Goal: Obtain resource: Obtain resource

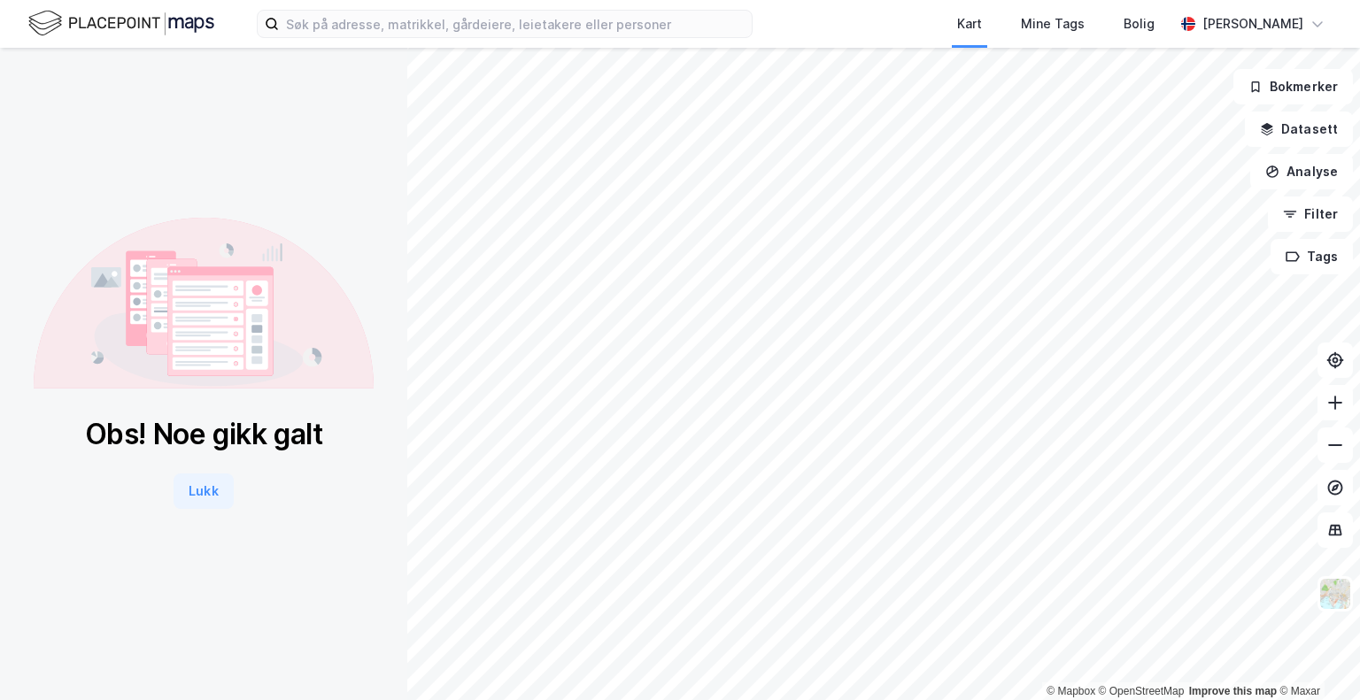
click at [185, 494] on button "Lukk" at bounding box center [203, 491] width 59 height 35
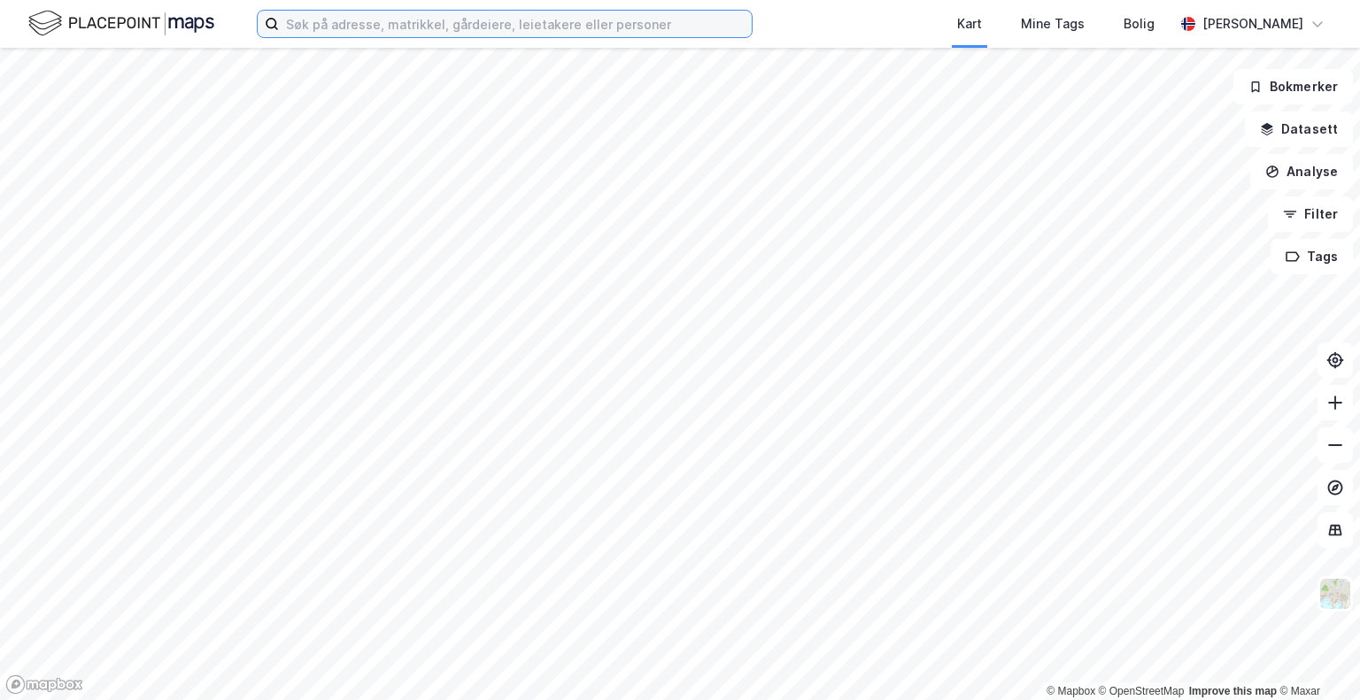
click at [378, 27] on input at bounding box center [515, 24] width 473 height 27
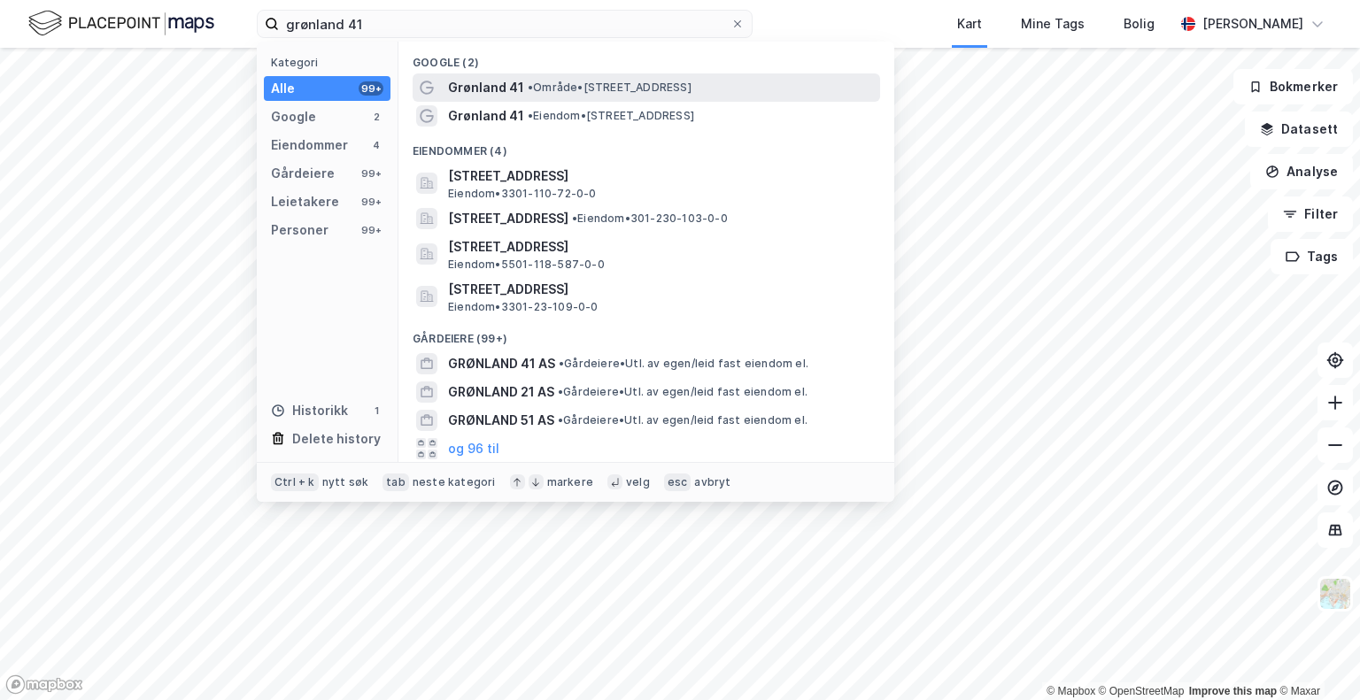
click at [492, 81] on span "Grønland 41" at bounding box center [486, 87] width 76 height 21
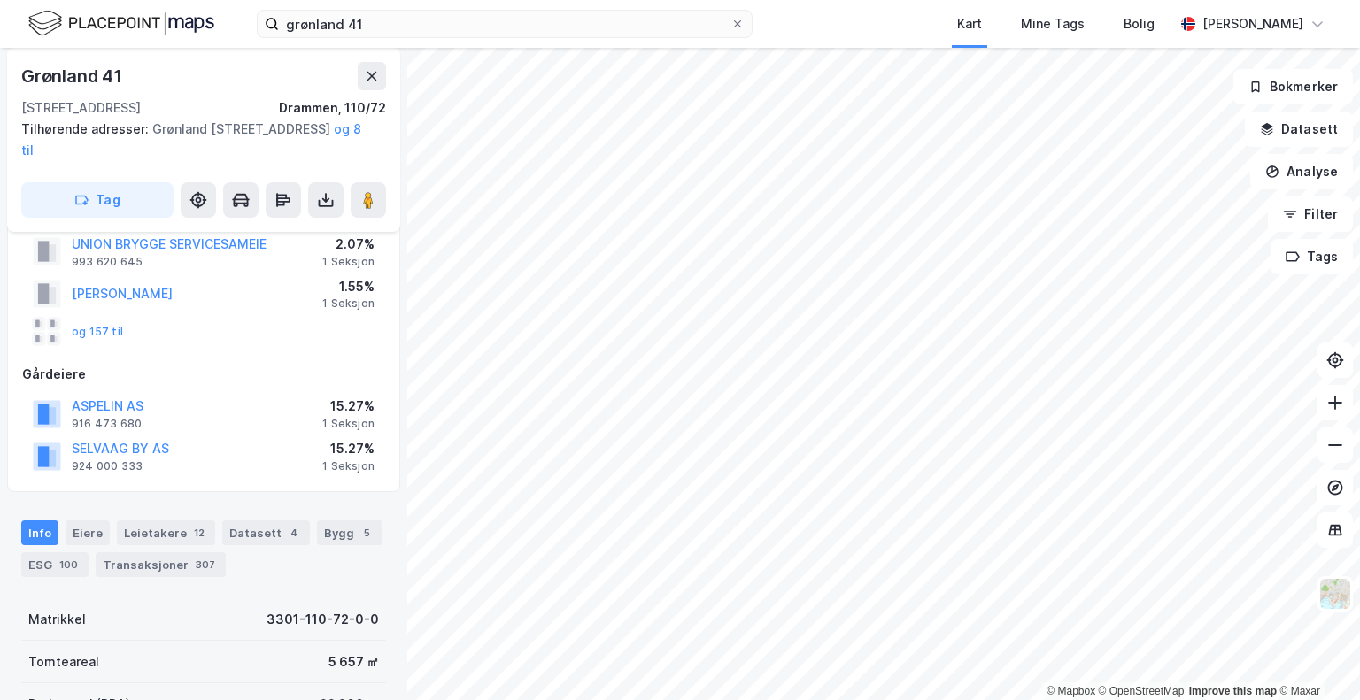
scroll to position [151, 0]
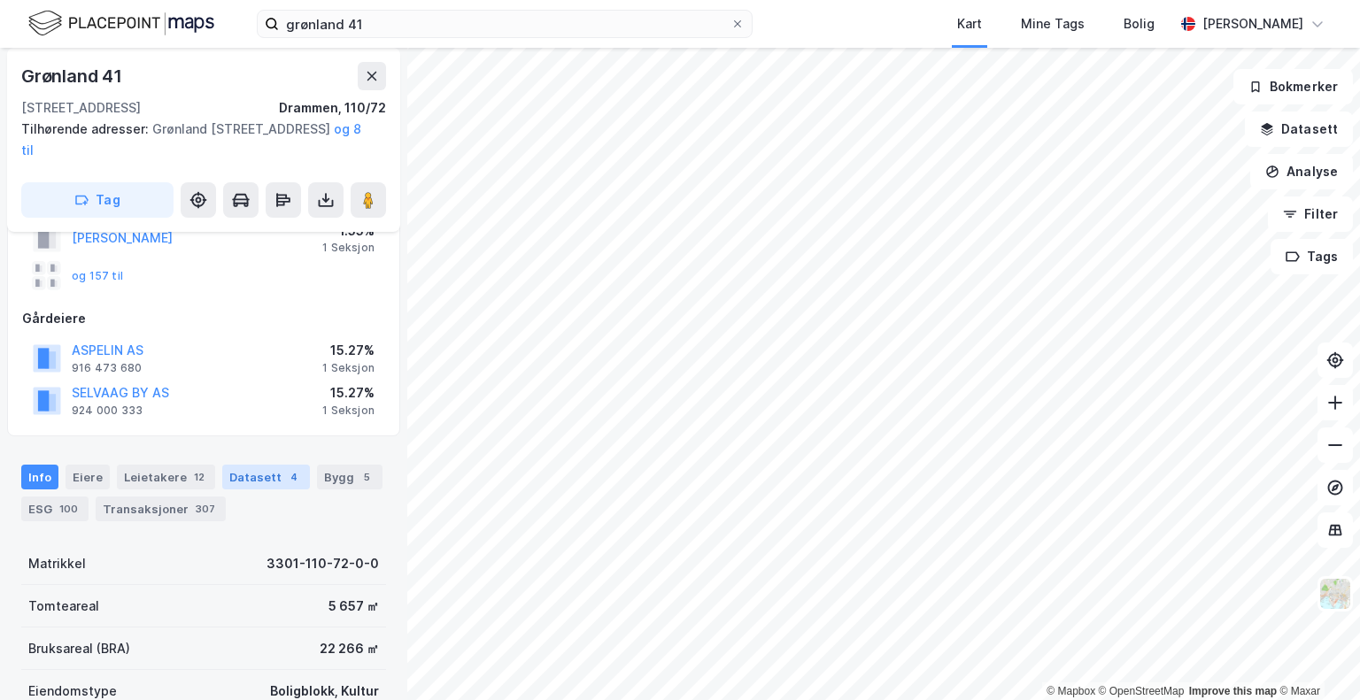
click at [243, 475] on div "Datasett 4" at bounding box center [266, 477] width 88 height 25
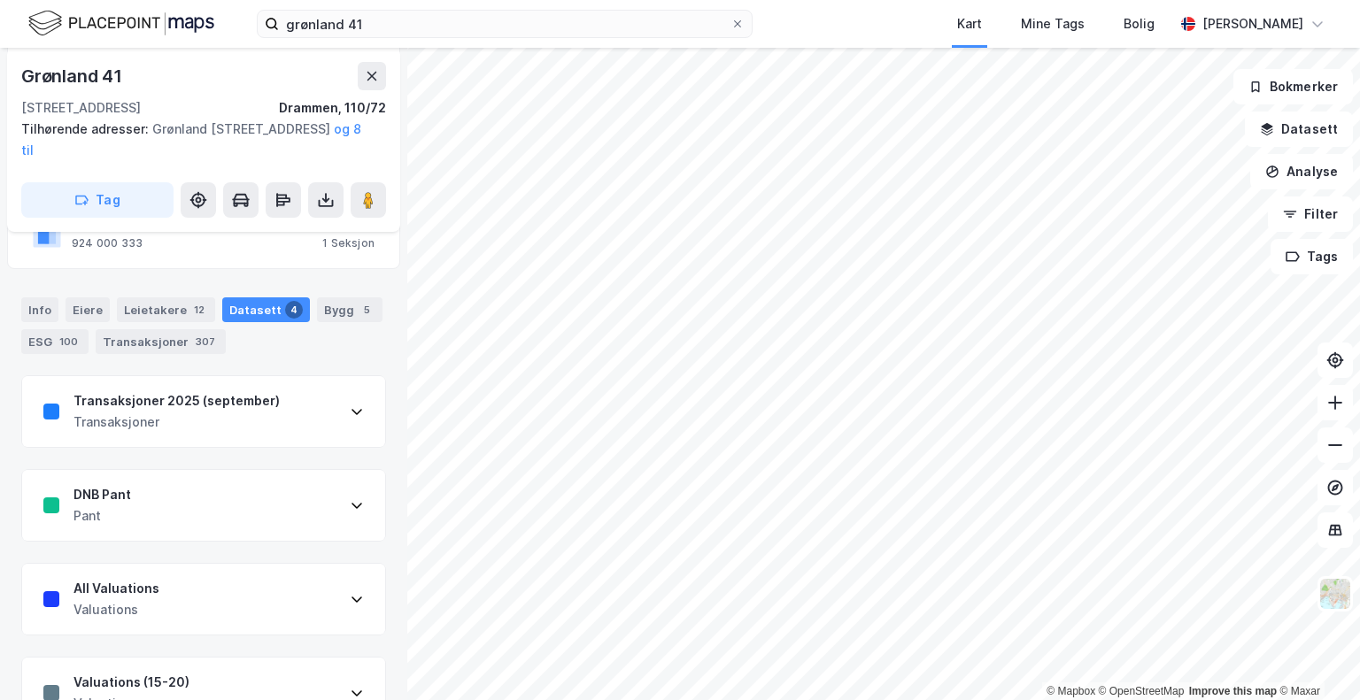
scroll to position [365, 0]
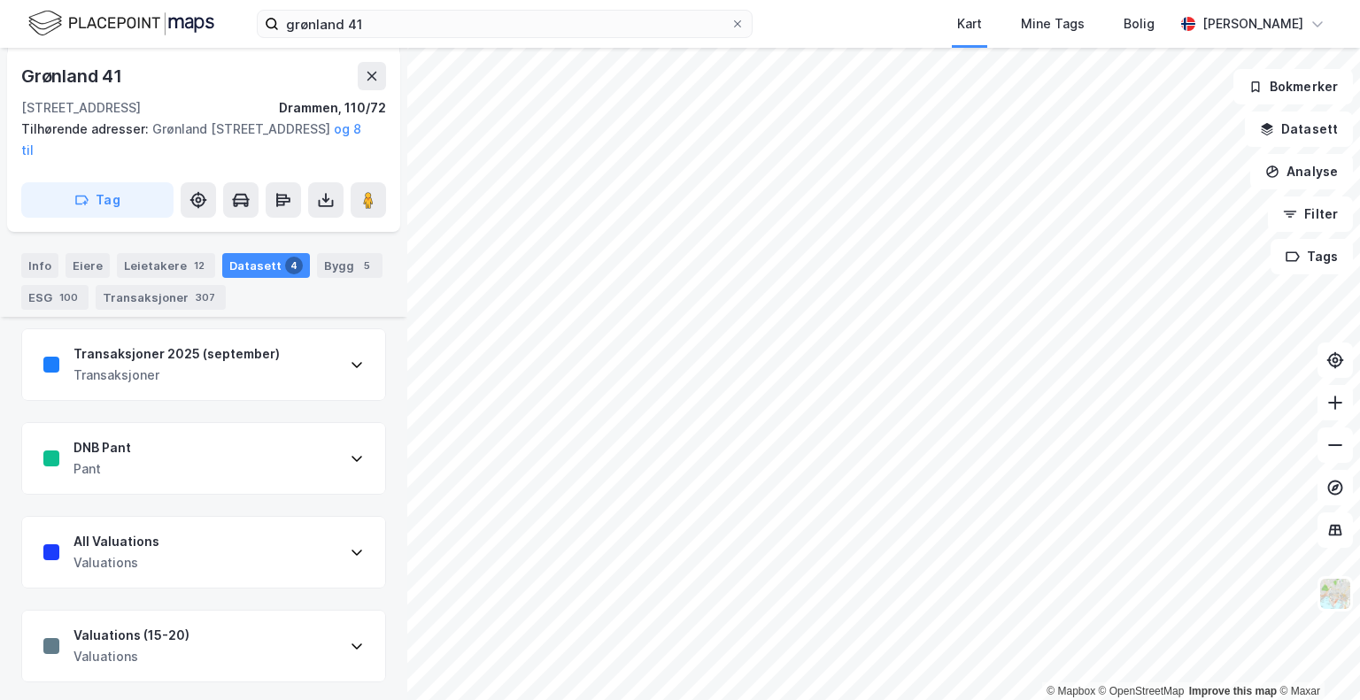
click at [297, 452] on div "DNB Pant Pant" at bounding box center [203, 458] width 363 height 71
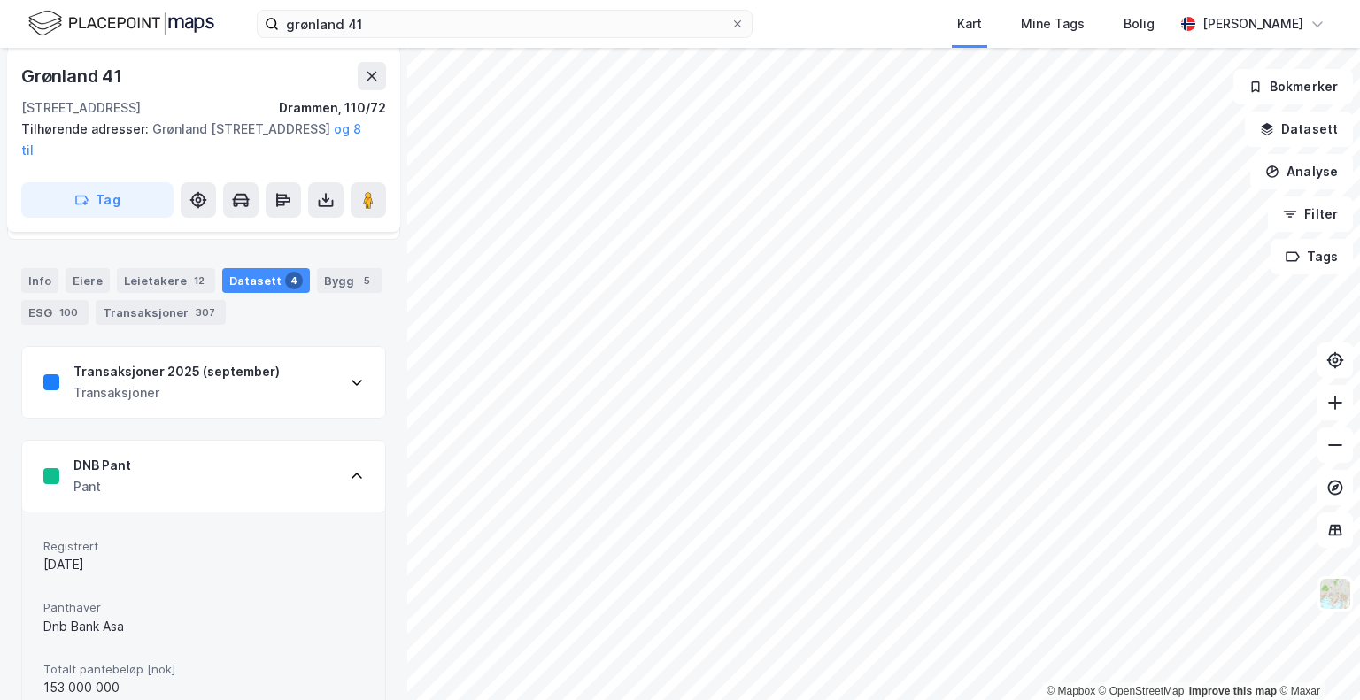
scroll to position [346, 0]
click at [43, 275] on div "Info" at bounding box center [39, 281] width 37 height 25
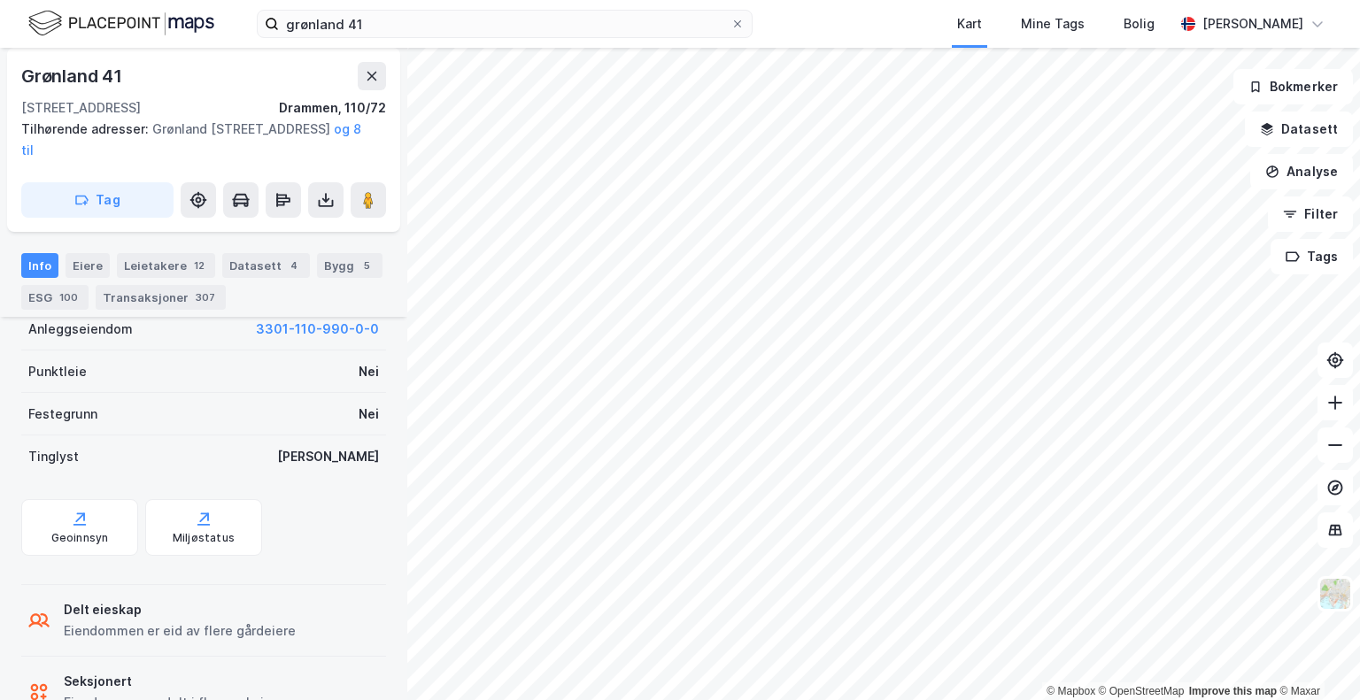
scroll to position [653, 0]
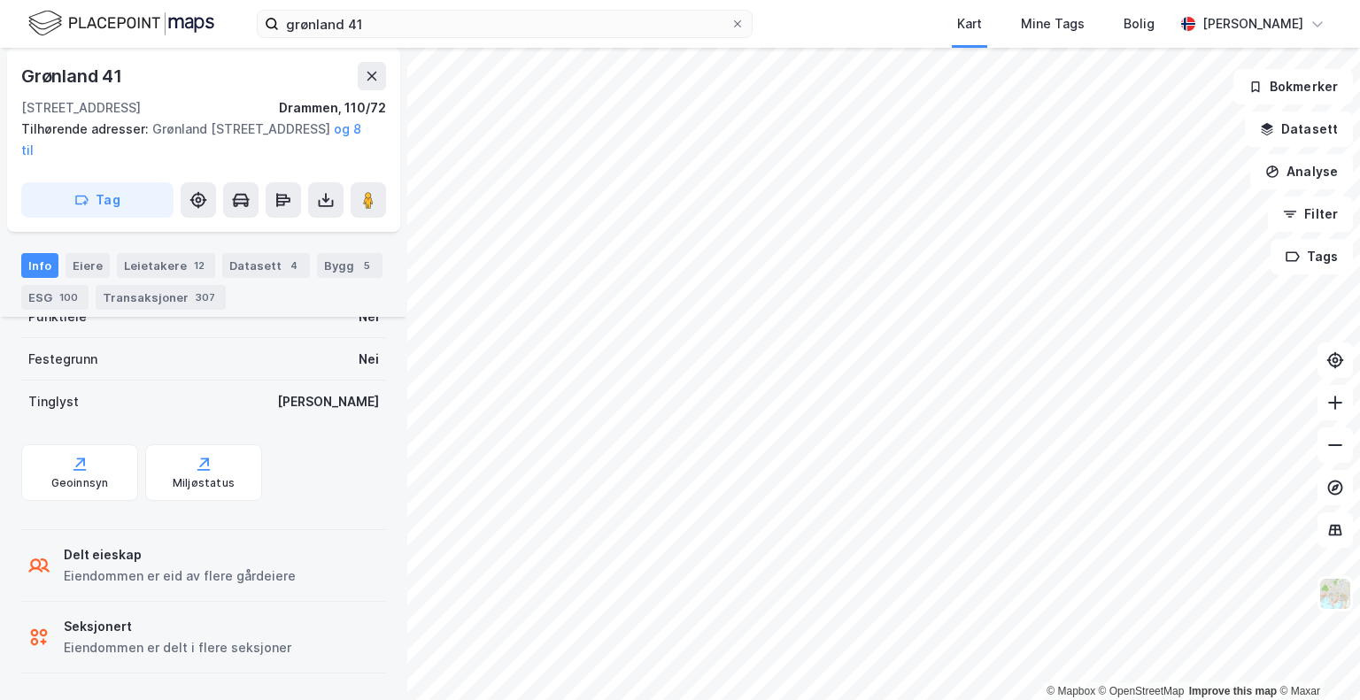
click at [172, 637] on div "Eiendommen er delt i flere seksjoner" at bounding box center [178, 647] width 228 height 21
click at [331, 208] on icon at bounding box center [326, 200] width 18 height 18
click at [263, 225] on div "Last ned grunnbok" at bounding box center [249, 235] width 189 height 28
click at [0, 0] on button "og 8 til" at bounding box center [0, 0] width 0 height 0
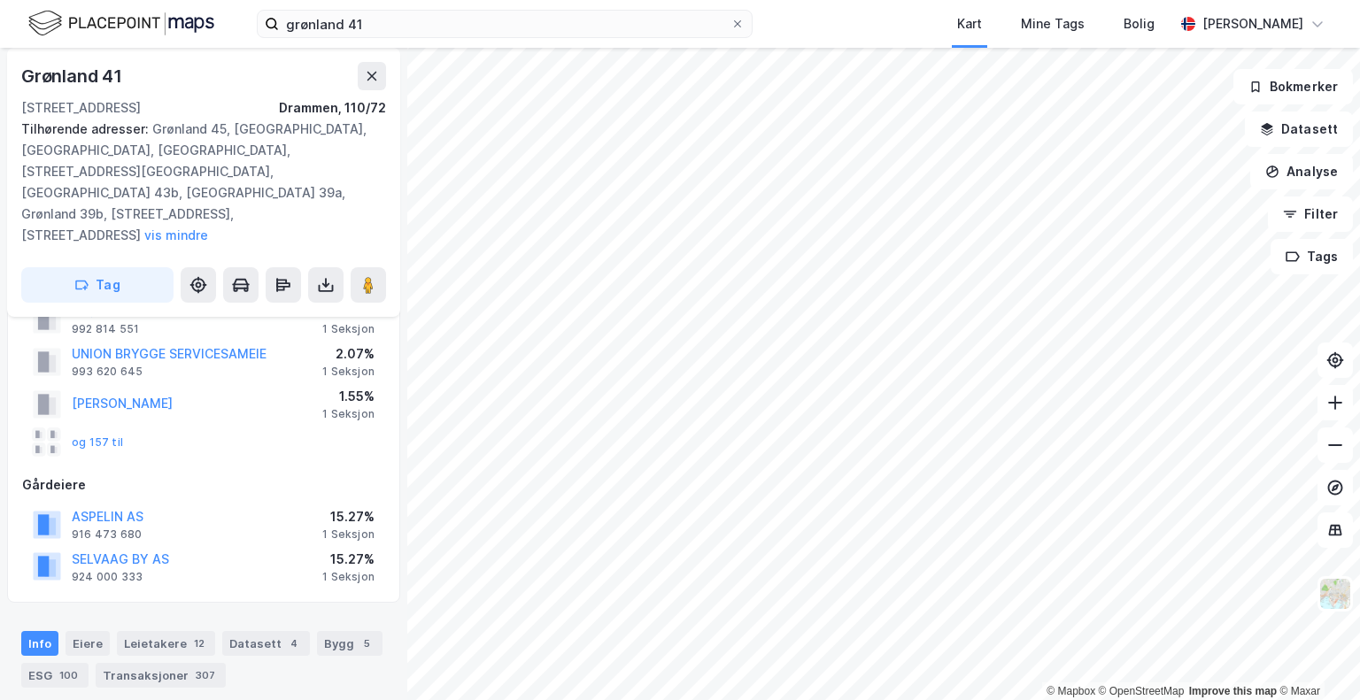
scroll to position [58, 0]
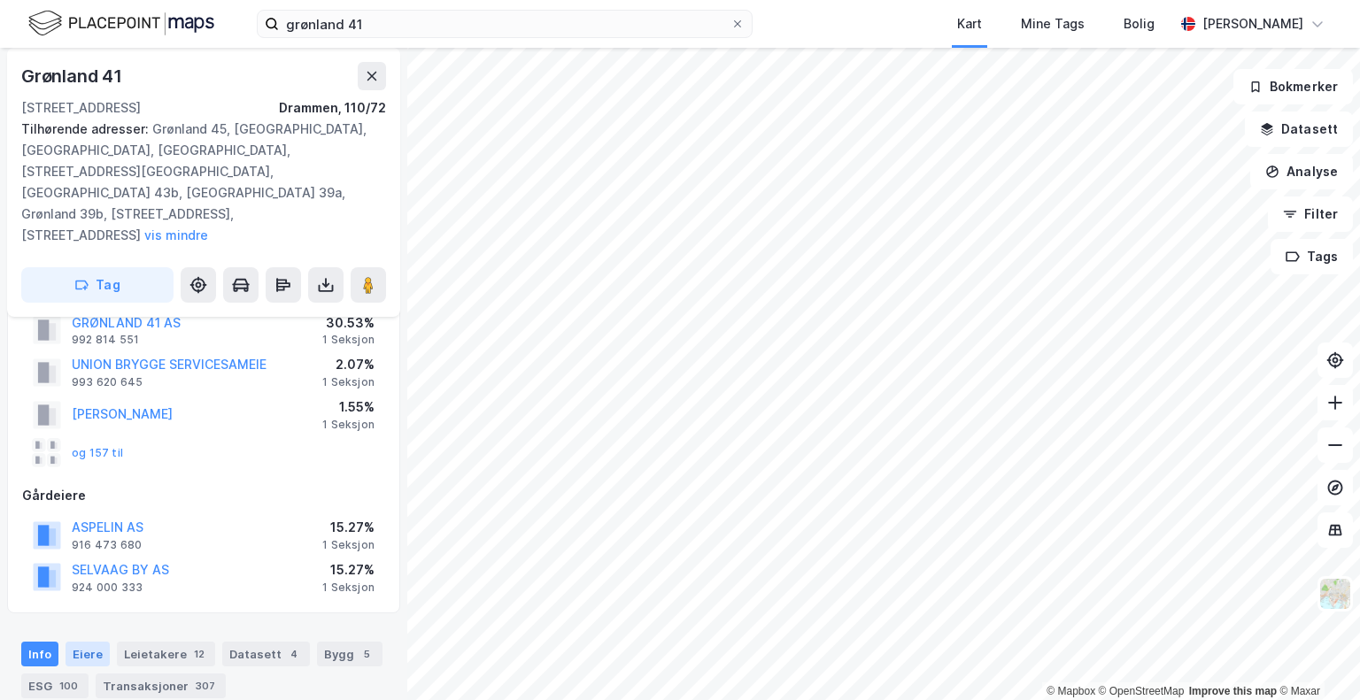
click at [89, 642] on div "Eiere" at bounding box center [88, 654] width 44 height 25
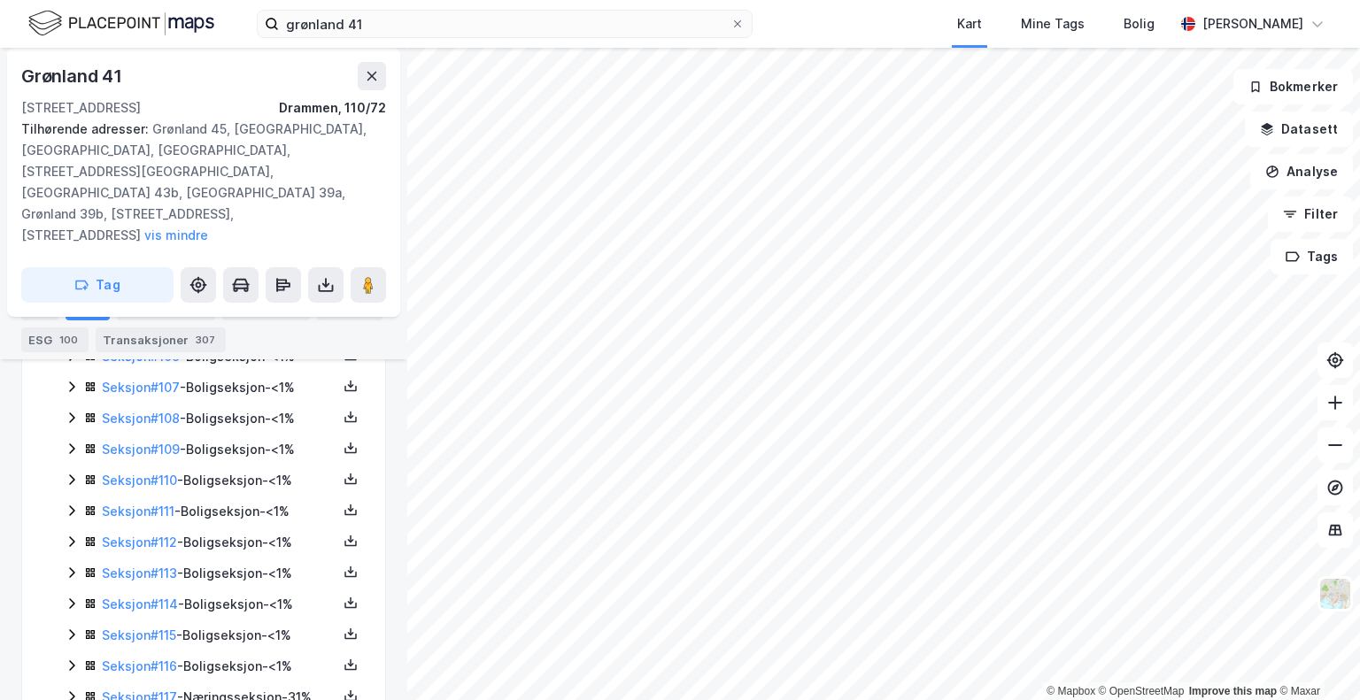
scroll to position [3846, 0]
click at [142, 599] on link "Seksjon # 117" at bounding box center [139, 606] width 75 height 15
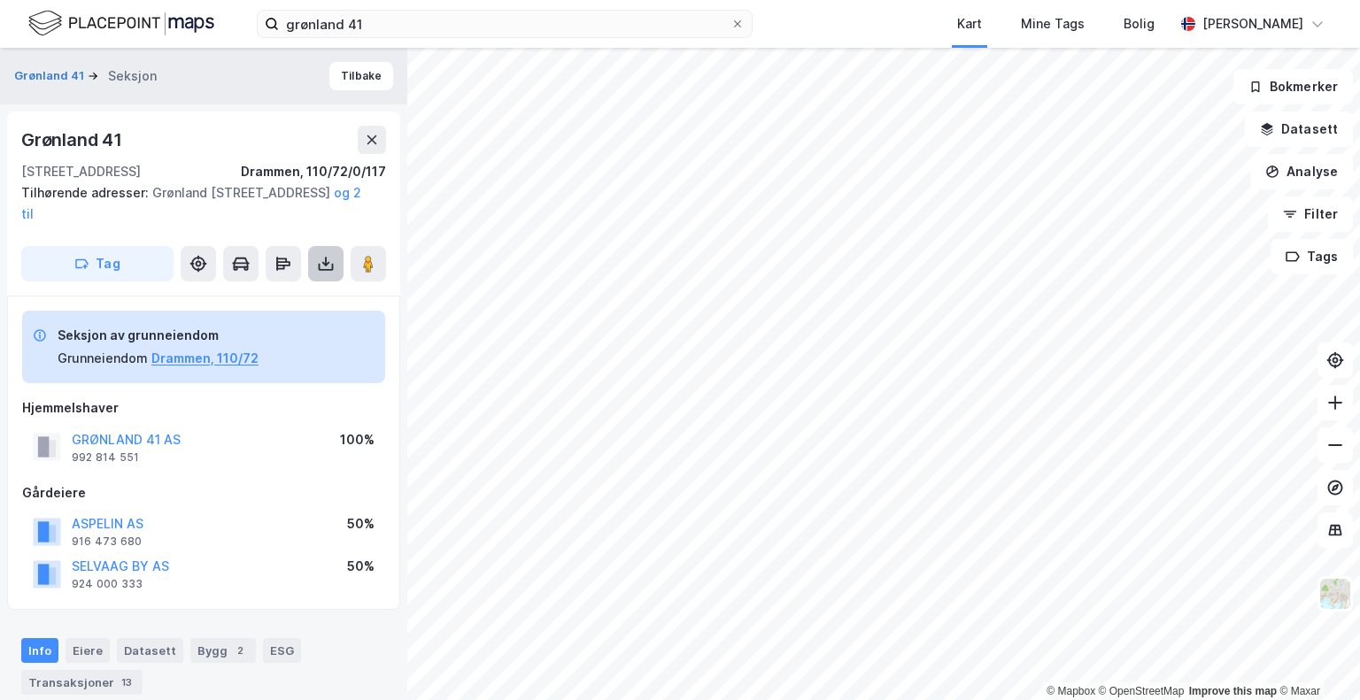
click at [323, 258] on icon at bounding box center [326, 264] width 18 height 18
click at [242, 295] on div "Last ned grunnbok" at bounding box center [238, 299] width 103 height 14
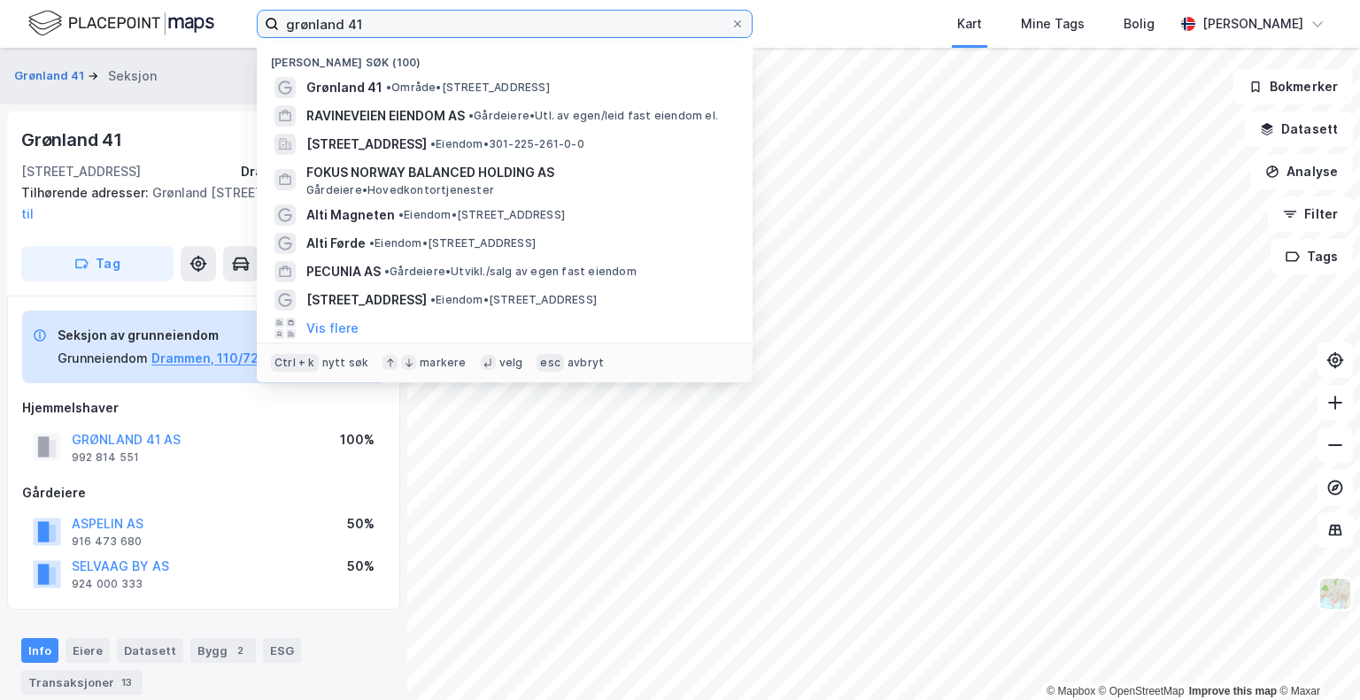
drag, startPoint x: 400, startPoint y: 28, endPoint x: 236, endPoint y: 27, distance: 164.7
click at [236, 27] on div "grønland 41 Nylige søk (100) [GEOGRAPHIC_DATA] 41 • Område • [STREET_ADDRESS] R…" at bounding box center [680, 24] width 1360 height 48
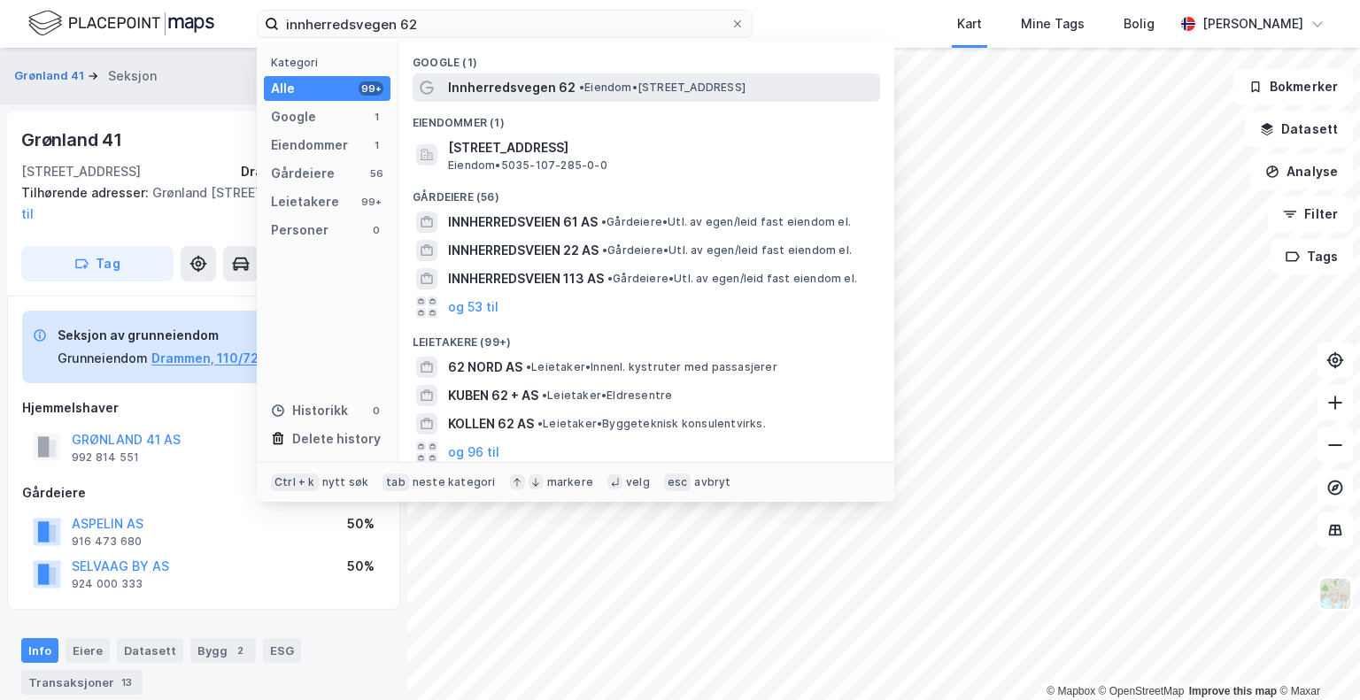
click at [521, 87] on span "Innherredsvegen 62" at bounding box center [511, 87] width 127 height 21
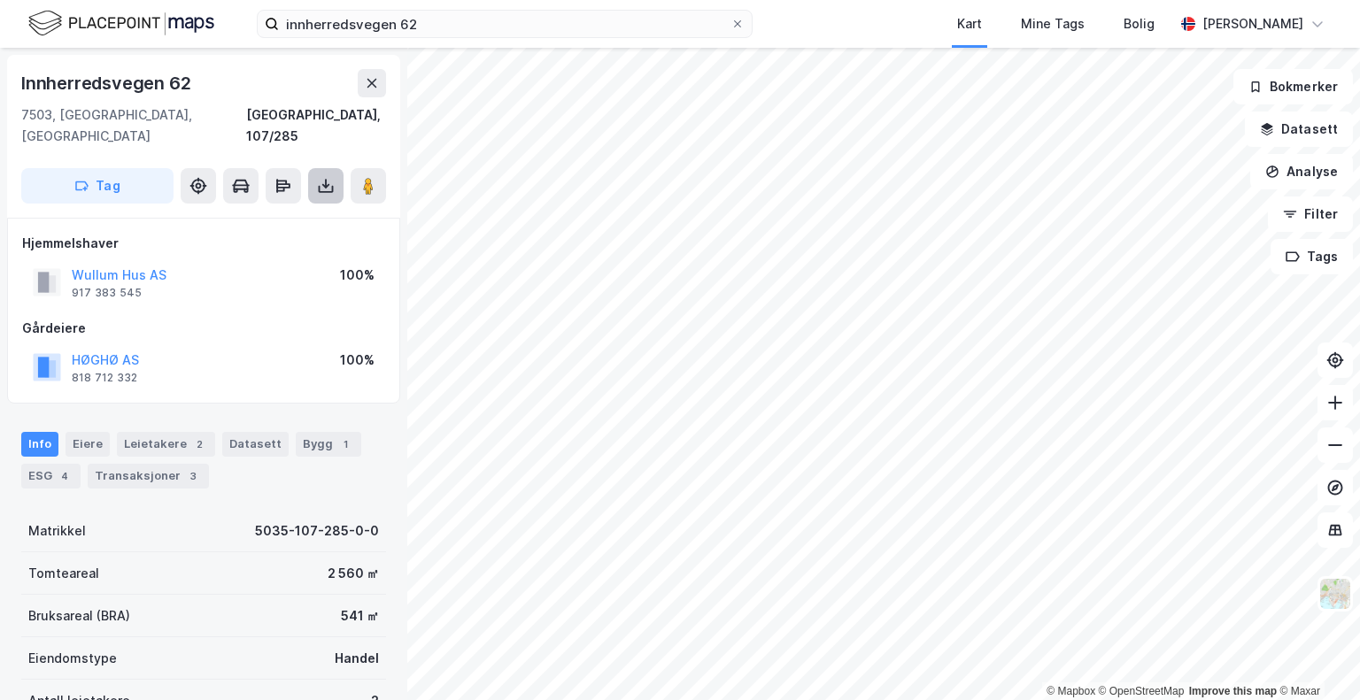
click at [325, 179] on icon at bounding box center [326, 184] width 2 height 10
click at [233, 214] on div "Last ned grunnbok" at bounding box center [238, 221] width 103 height 14
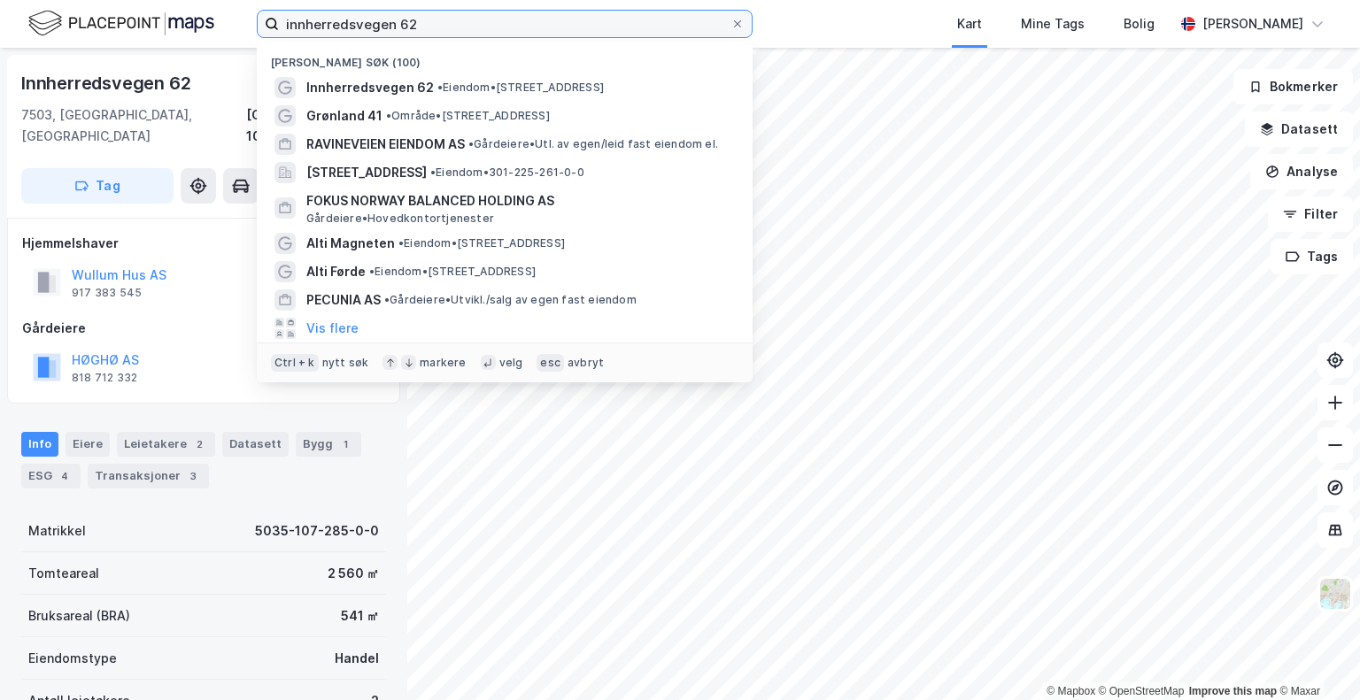
drag, startPoint x: 437, startPoint y: 23, endPoint x: 197, endPoint y: 36, distance: 241.2
click at [197, 36] on div "innherredsvegen 62 Nylige søk (100) [STREET_ADDRESS] • Eiendom • [STREET_ADDRES…" at bounding box center [680, 24] width 1360 height 48
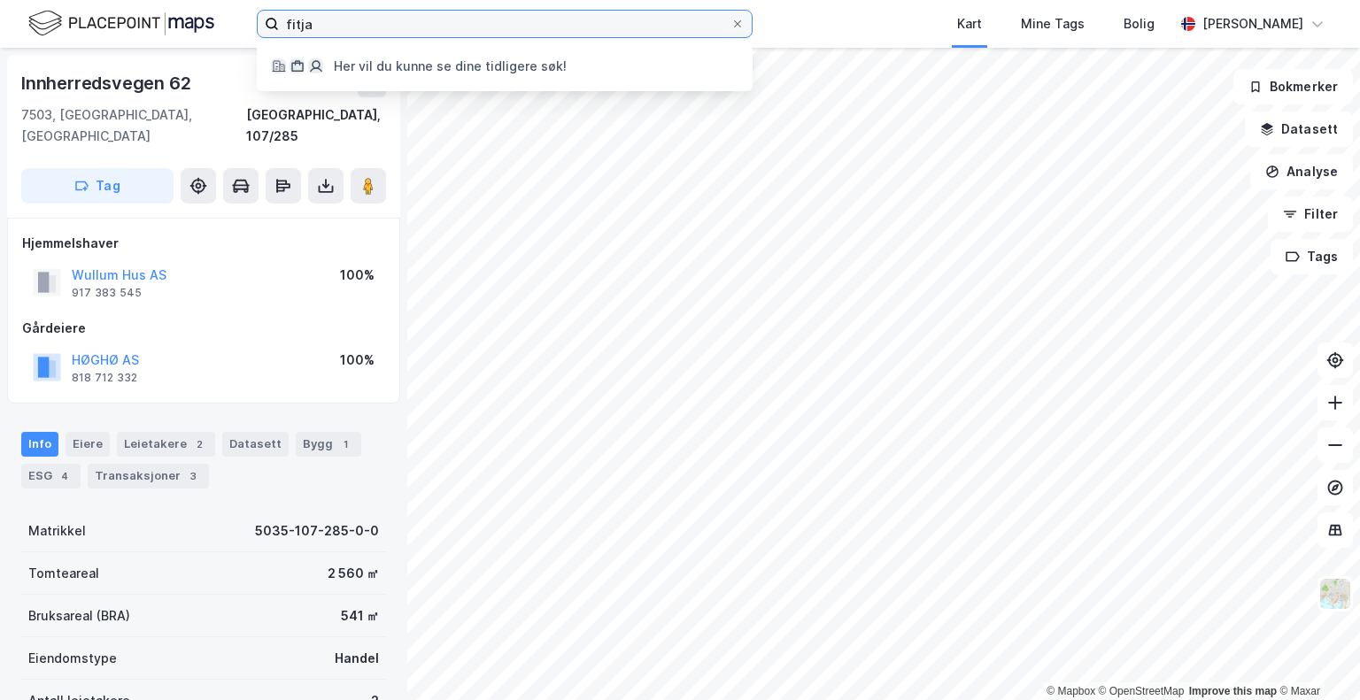
type input "fitjat"
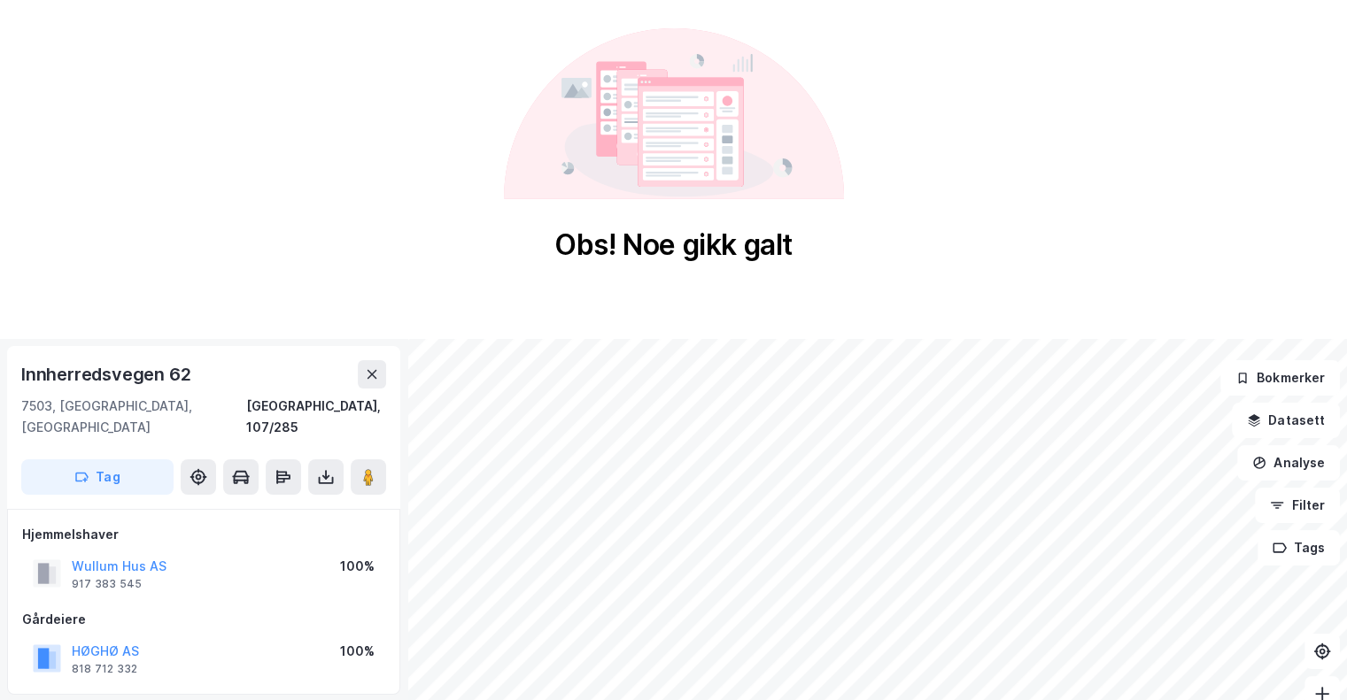
click at [223, 375] on div "Innherredsvegen 62" at bounding box center [203, 374] width 365 height 28
click at [375, 363] on button at bounding box center [372, 374] width 28 height 28
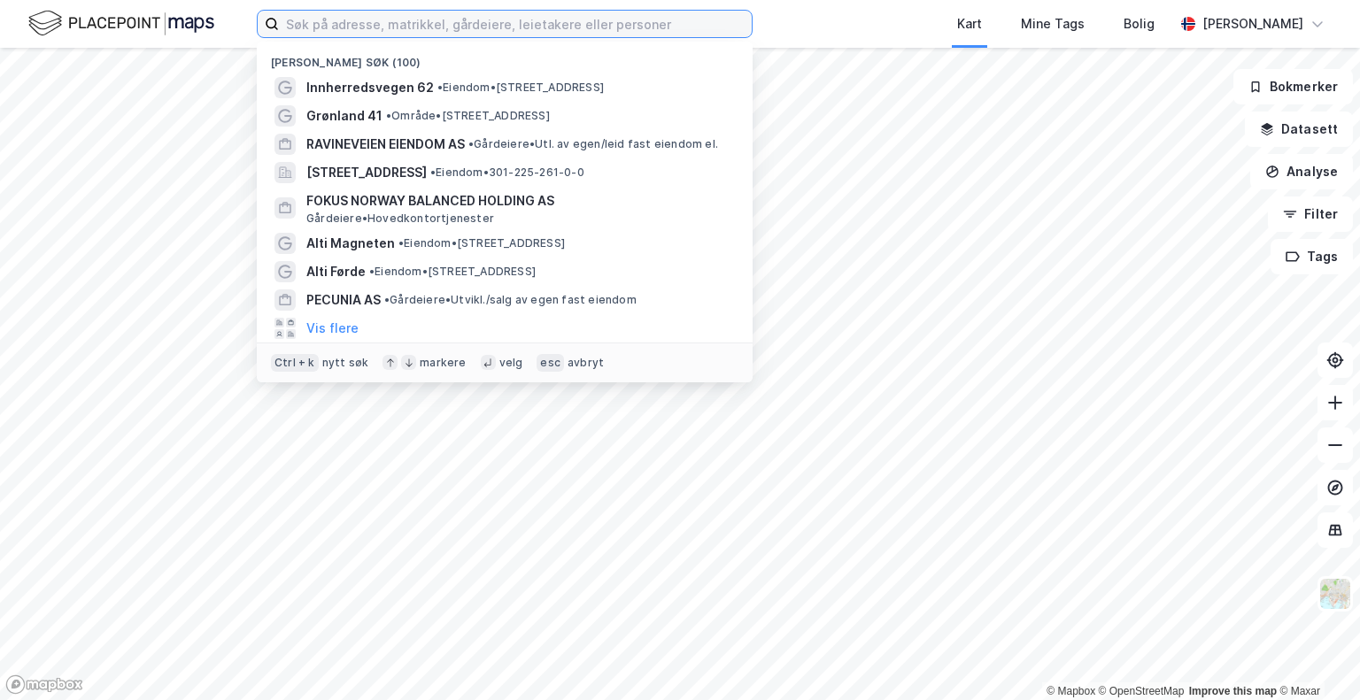
click at [375, 26] on input at bounding box center [515, 24] width 473 height 27
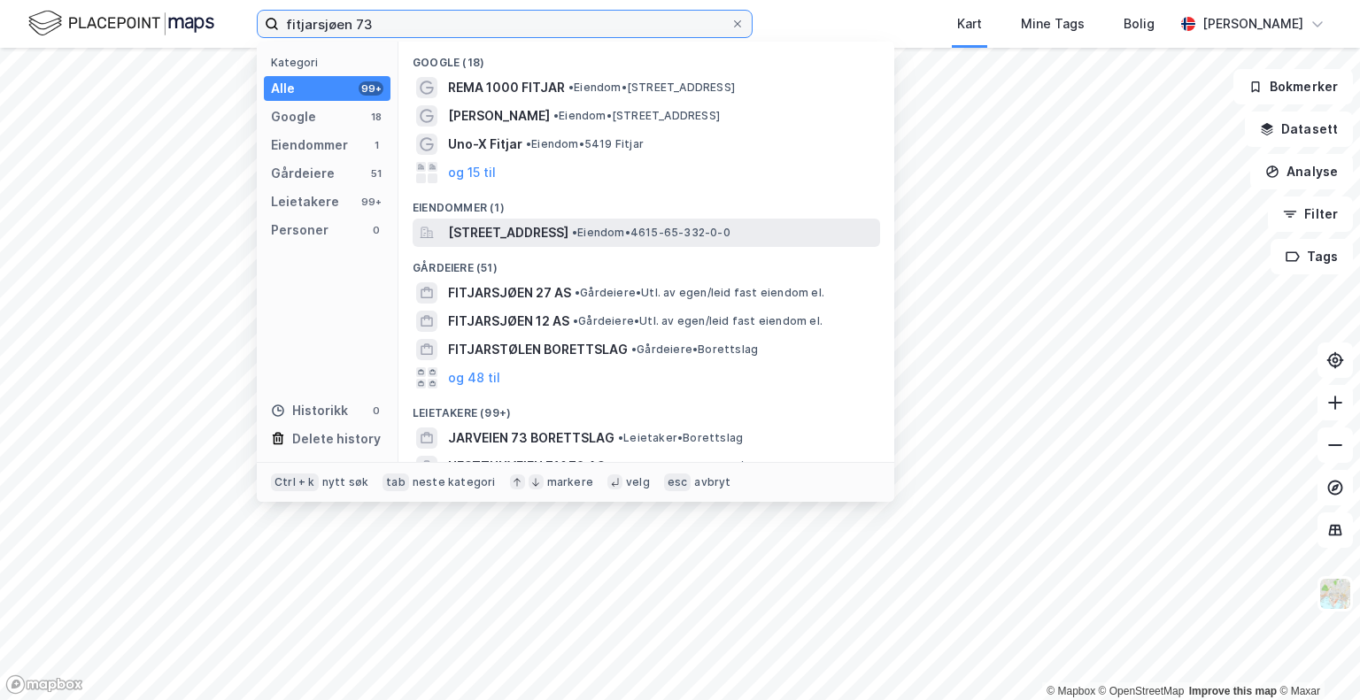
type input "fitjarsjøen 73"
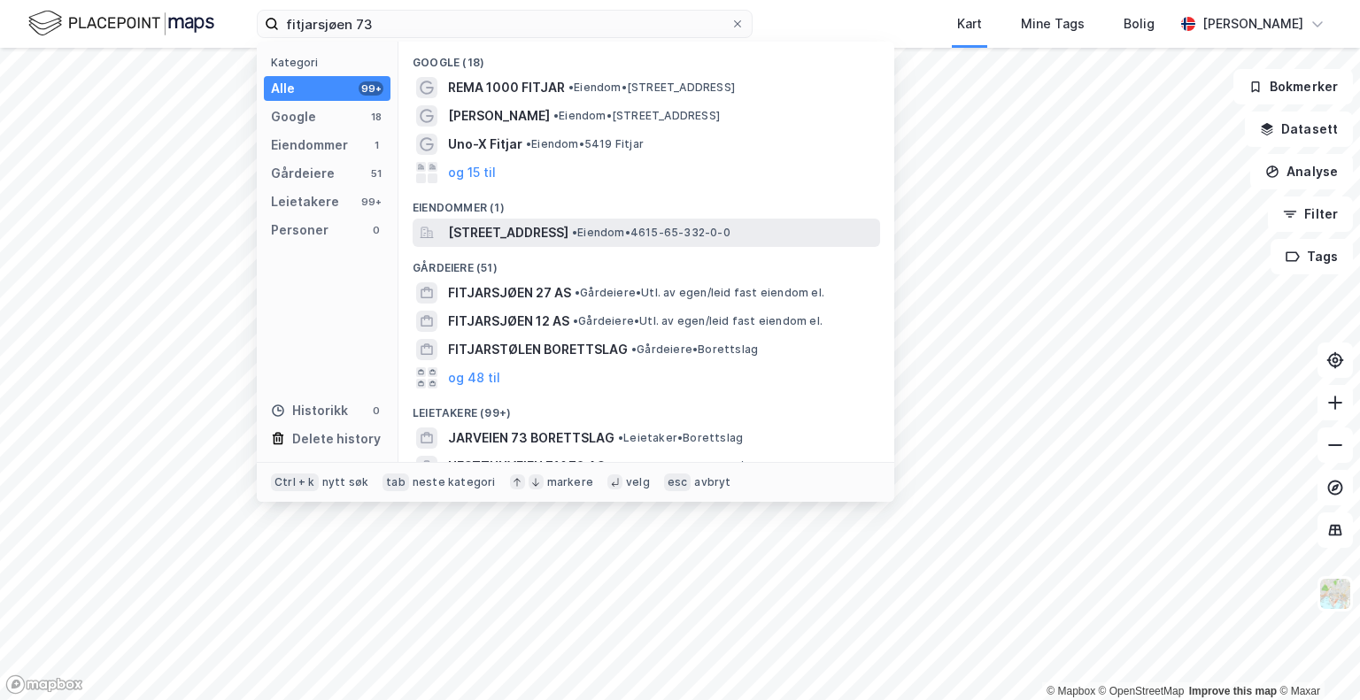
click at [534, 226] on span "Fitjarsjøen 73, 5419, FITJAR, FITJAR" at bounding box center [508, 232] width 120 height 21
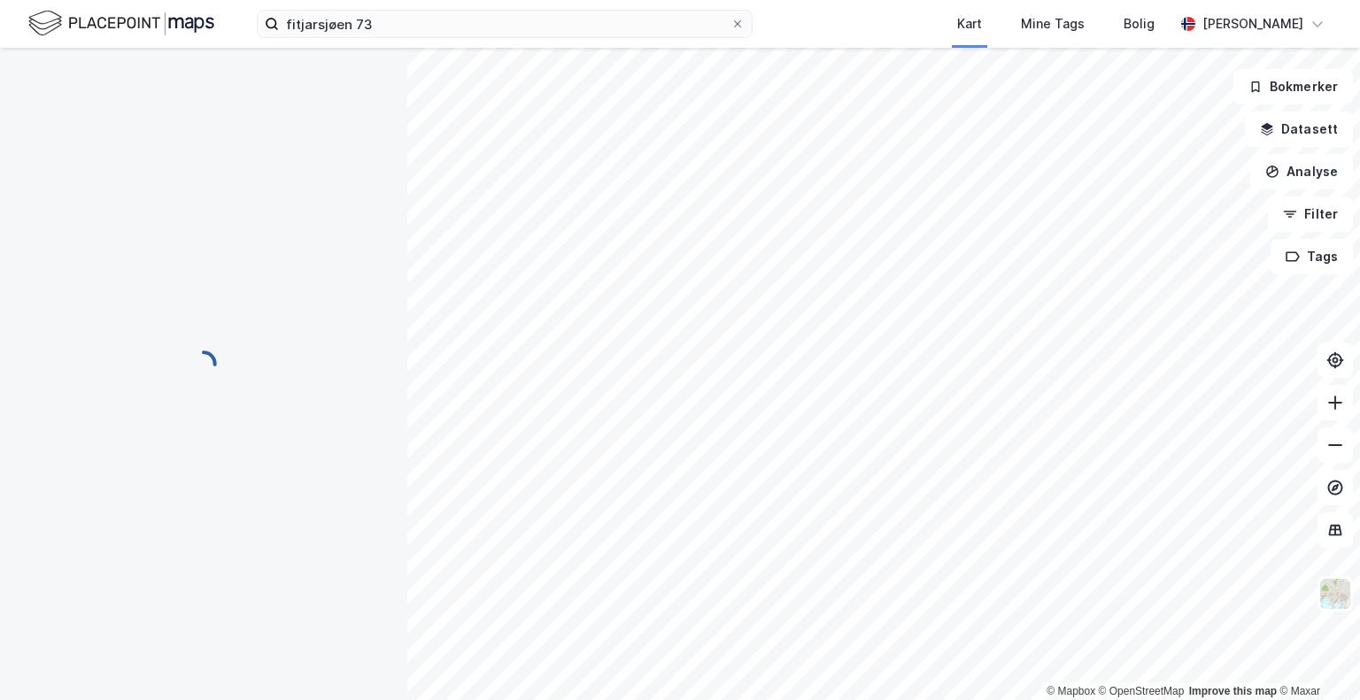
scroll to position [80, 0]
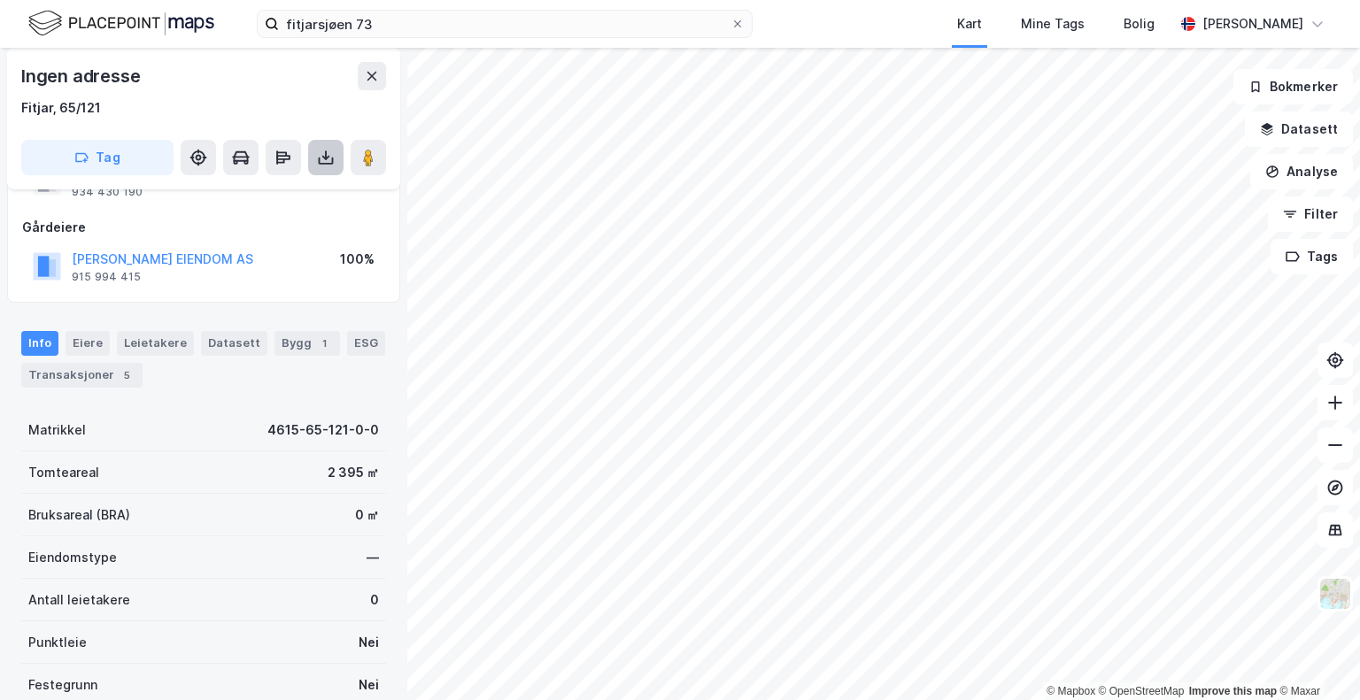
click at [322, 165] on icon at bounding box center [326, 158] width 18 height 18
click at [236, 191] on div "Last ned grunnbok" at bounding box center [238, 193] width 103 height 14
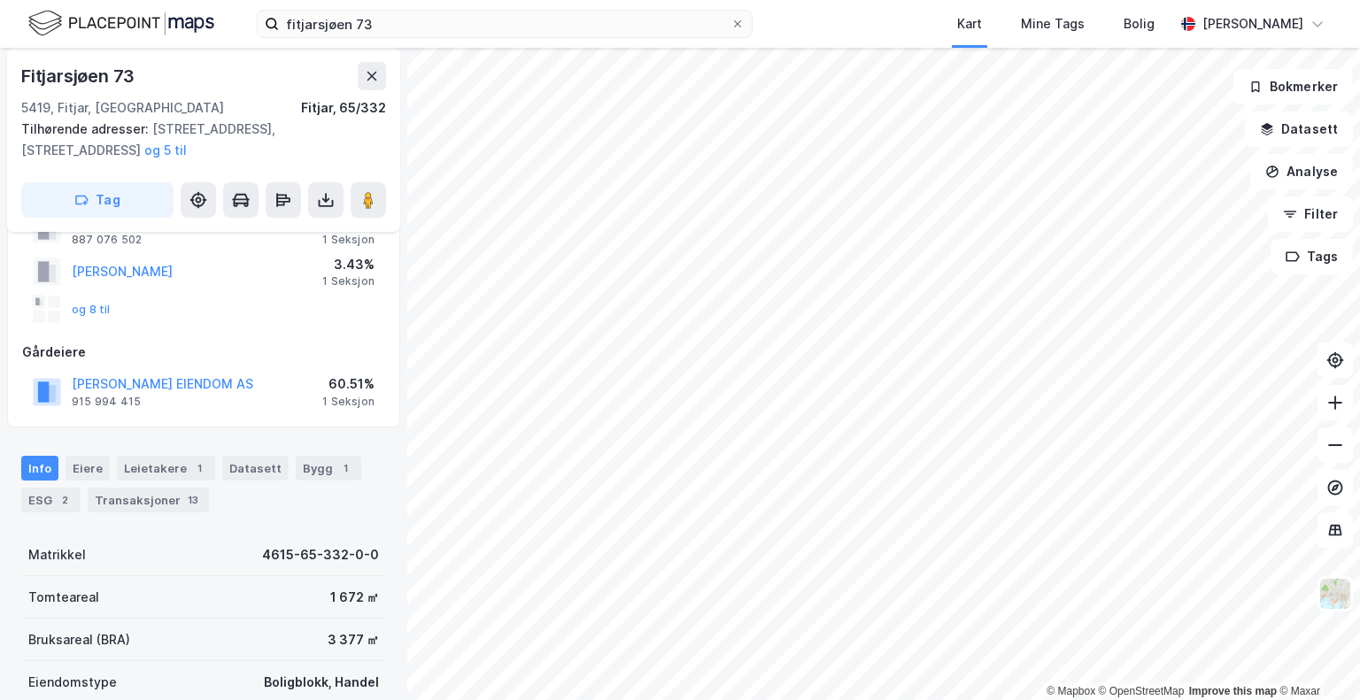
scroll to position [119, 0]
click at [93, 464] on div "Eiere" at bounding box center [88, 466] width 44 height 25
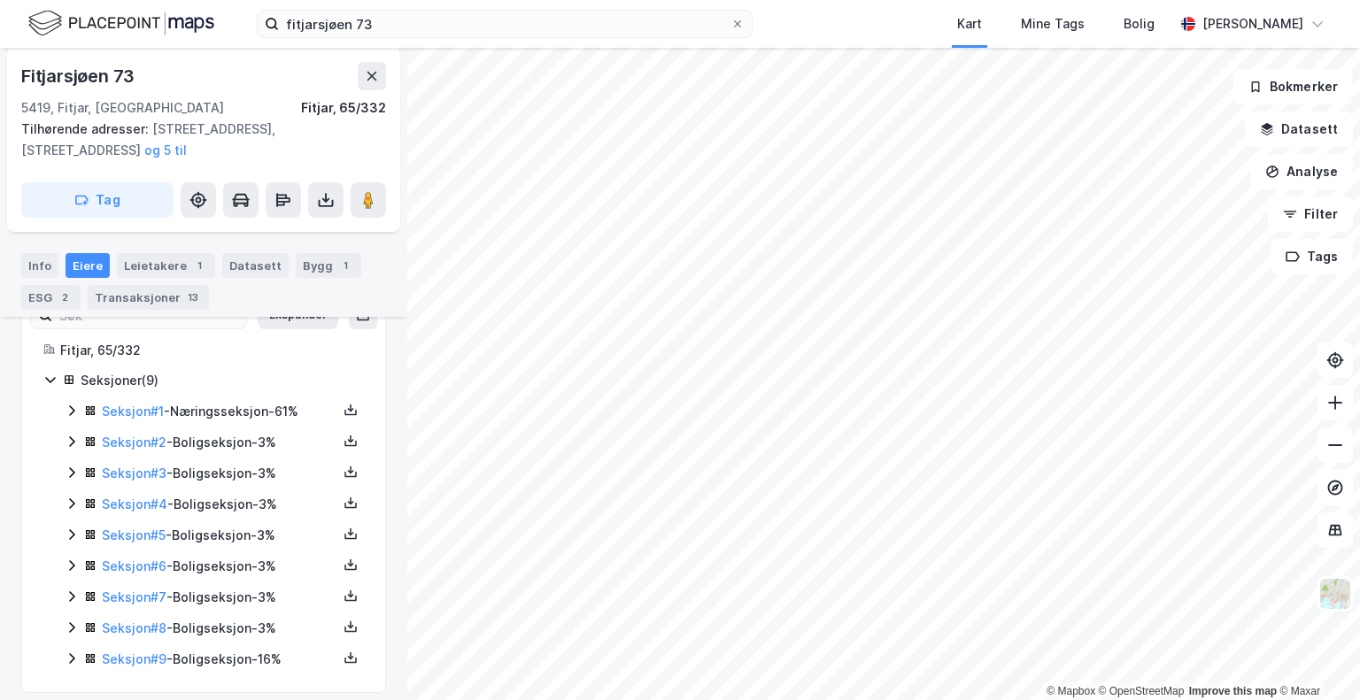
scroll to position [368, 0]
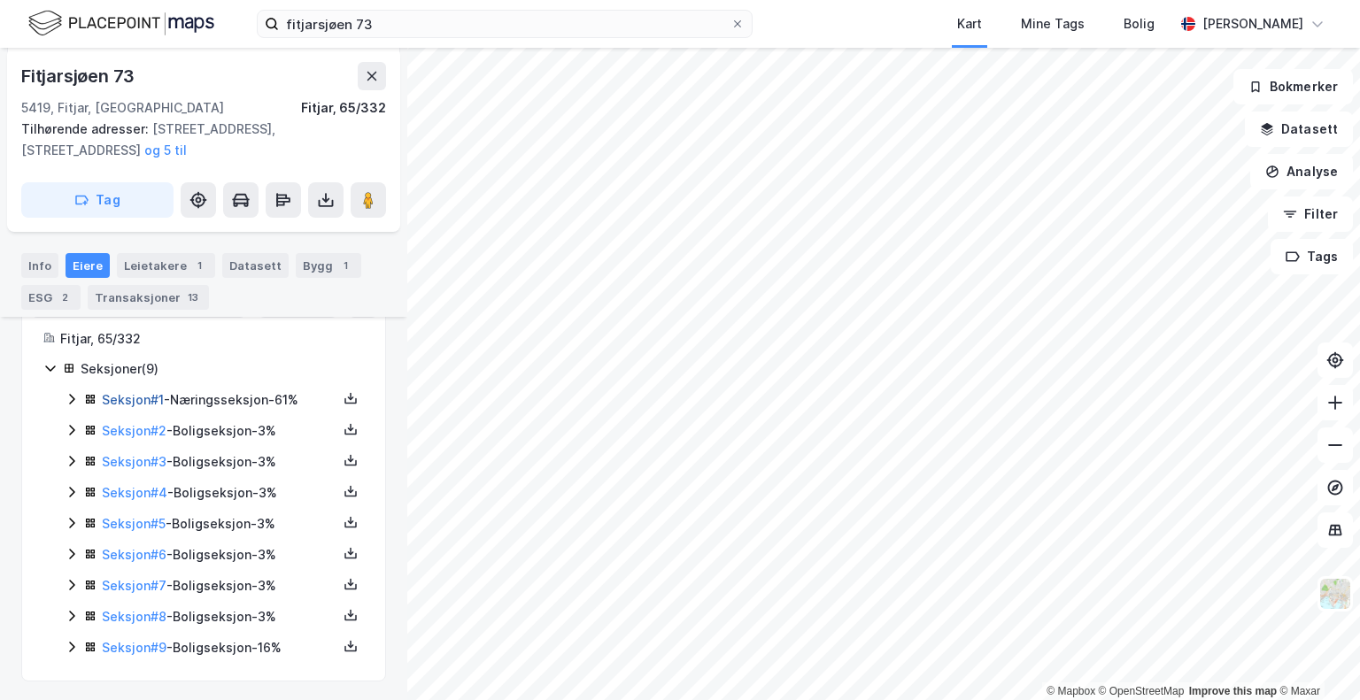
click at [139, 400] on link "Seksjon # 1" at bounding box center [133, 399] width 62 height 15
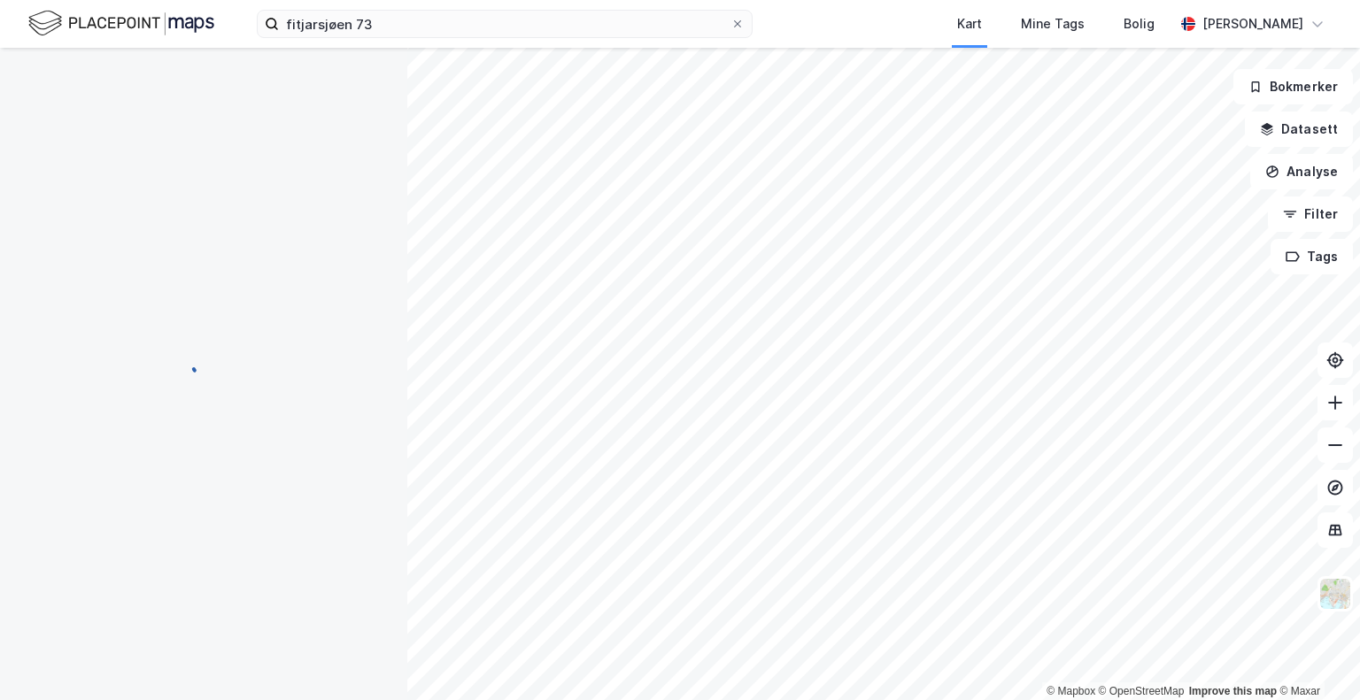
scroll to position [321, 0]
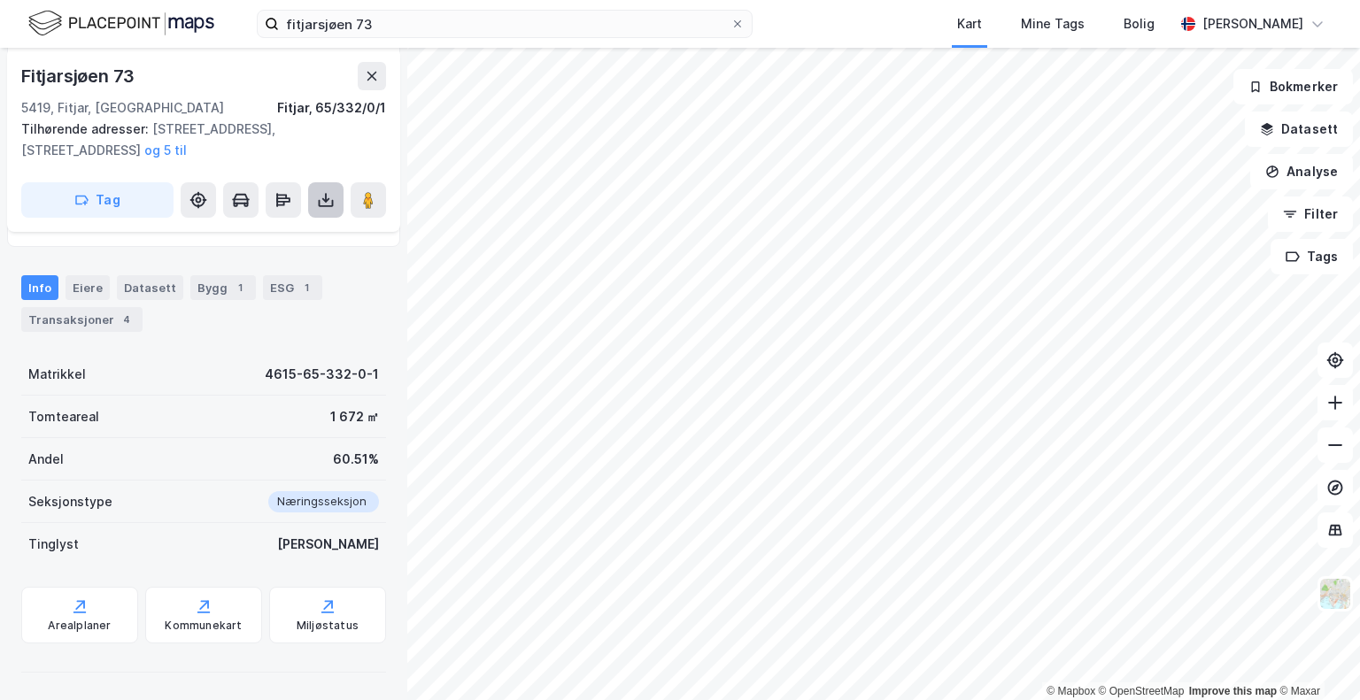
click at [328, 204] on icon at bounding box center [326, 200] width 18 height 18
click at [247, 228] on div "Last ned grunnbok" at bounding box center [238, 235] width 103 height 14
